Goal: Task Accomplishment & Management: Use online tool/utility

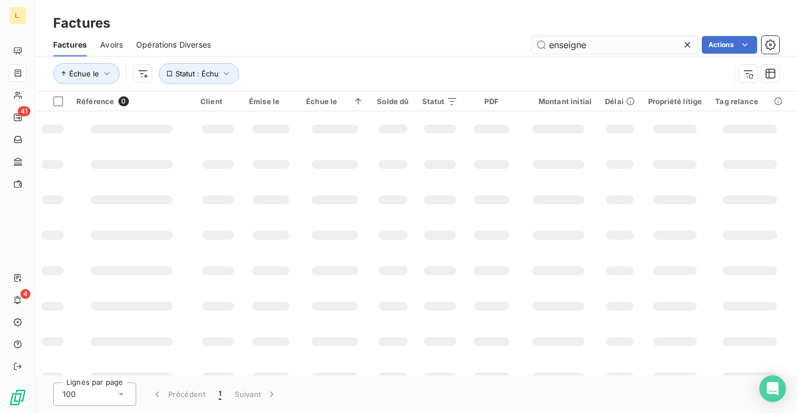
click at [571, 44] on input "enseigne" at bounding box center [614, 45] width 166 height 18
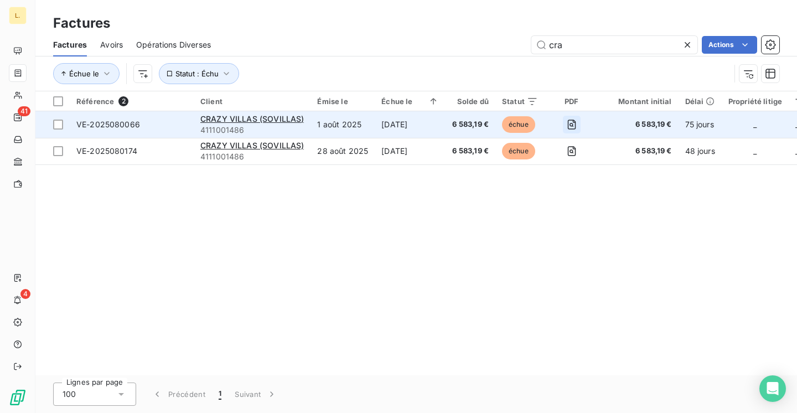
type input "cra"
click at [569, 121] on icon "button" at bounding box center [571, 124] width 11 height 11
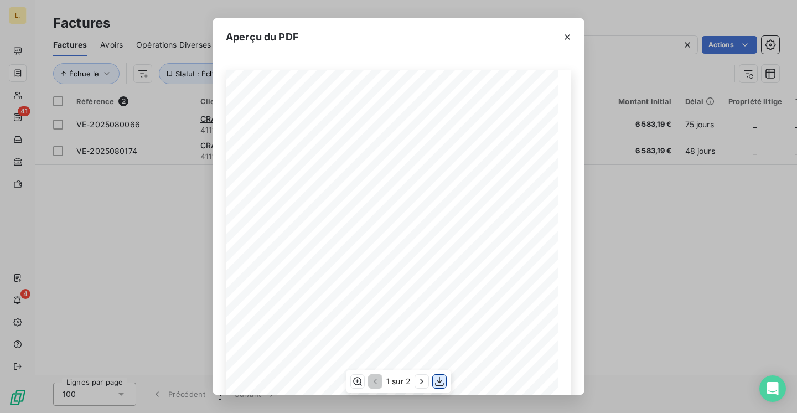
click at [443, 381] on icon "button" at bounding box center [439, 381] width 11 height 11
click at [670, 300] on div "Aperçu du PDF LA BRASSERIE FONDAMENTALE [STREET_ADDRESS][PERSON_NAME] VE-202508…" at bounding box center [398, 206] width 797 height 413
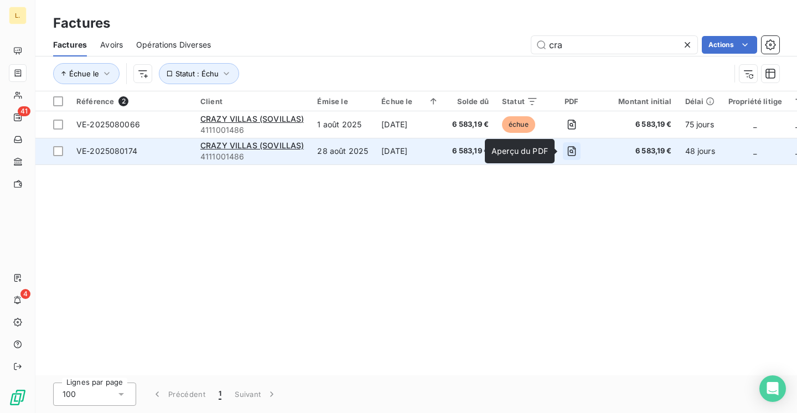
click at [566, 152] on icon "button" at bounding box center [571, 150] width 11 height 11
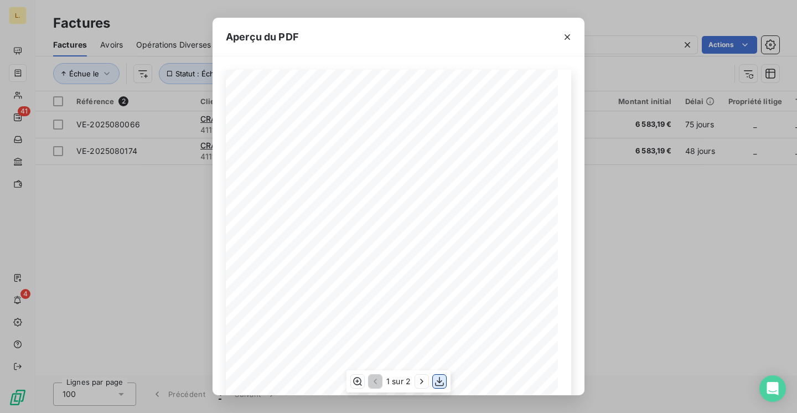
click at [440, 384] on icon "button" at bounding box center [439, 381] width 11 height 11
click at [678, 243] on div "Aperçu du PDF LA BRASSERIE FONDAMENTALE [STREET_ADDRESS][PERSON_NAME] VE-202508…" at bounding box center [398, 206] width 797 height 413
